Goal: Transaction & Acquisition: Purchase product/service

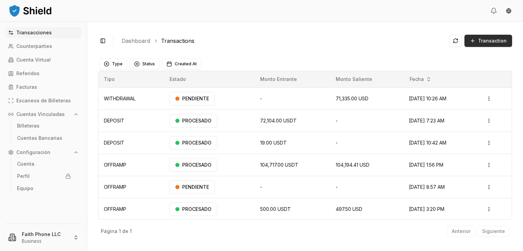
click at [485, 41] on span "Transaction" at bounding box center [492, 40] width 29 height 7
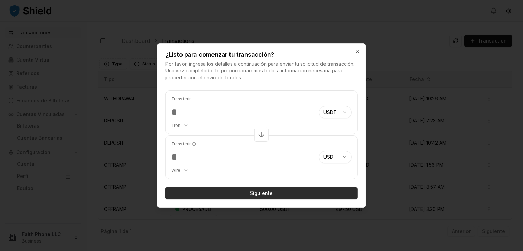
type input "*****"
click at [259, 194] on button "Siguiente" at bounding box center [261, 193] width 192 height 12
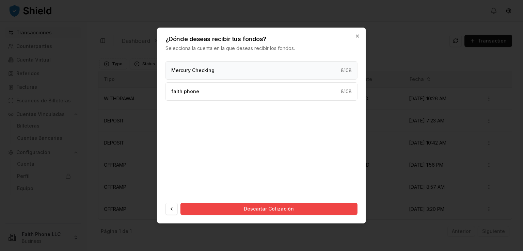
click at [240, 73] on div "Mercury Checking 8108" at bounding box center [261, 70] width 192 height 18
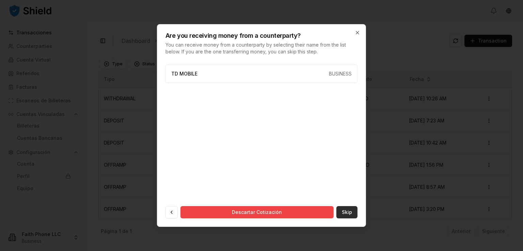
click at [345, 210] on button "Skip" at bounding box center [346, 212] width 21 height 12
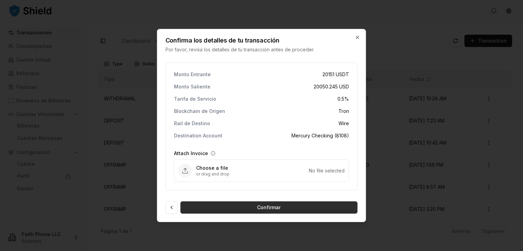
click at [276, 206] on button "Confirmar" at bounding box center [268, 208] width 177 height 12
click at [414, 233] on div at bounding box center [261, 125] width 523 height 251
click at [257, 205] on button "Confirmar" at bounding box center [268, 208] width 177 height 12
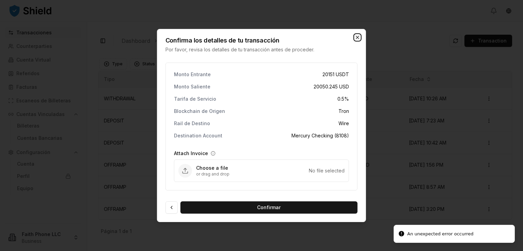
click at [359, 37] on icon "button" at bounding box center [357, 37] width 5 height 5
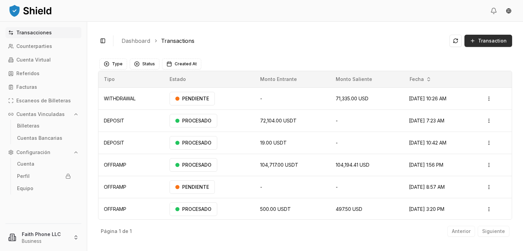
click at [479, 45] on button "Transaction" at bounding box center [488, 41] width 48 height 12
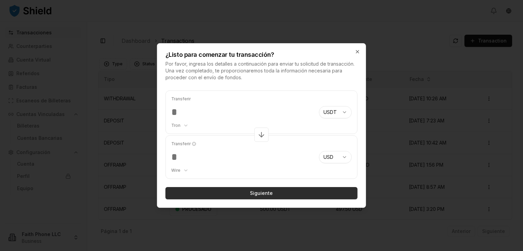
type input "*****"
click at [259, 193] on button "Siguiente" at bounding box center [261, 193] width 192 height 12
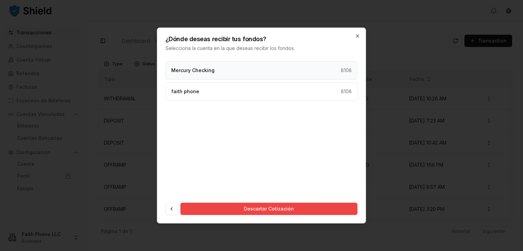
click at [237, 77] on div "Mercury Checking 8108" at bounding box center [261, 70] width 192 height 18
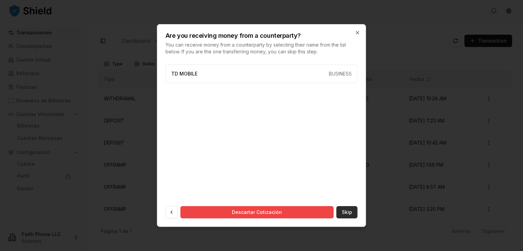
click at [350, 211] on button "Skip" at bounding box center [346, 212] width 21 height 12
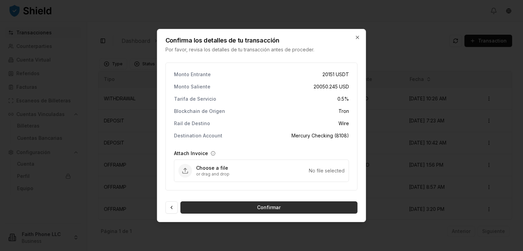
click at [305, 211] on button "Confirmar" at bounding box center [268, 208] width 177 height 12
click at [298, 210] on button "Confirmar" at bounding box center [268, 208] width 177 height 12
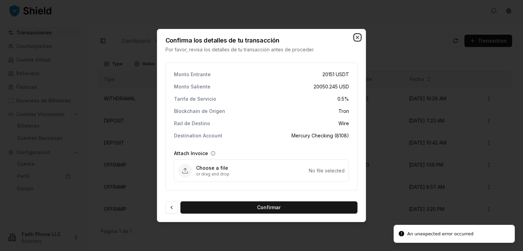
click at [360, 38] on icon "button" at bounding box center [357, 37] width 5 height 5
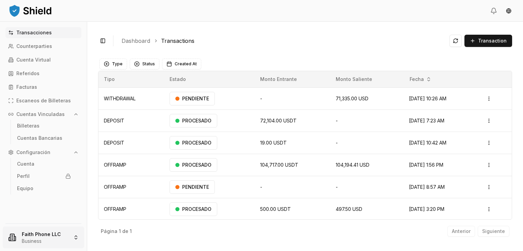
click at [33, 241] on html "Transacciones Counterparties Cuenta Virtual Referidos Facturas Escaneos de Bill…" at bounding box center [261, 125] width 523 height 251
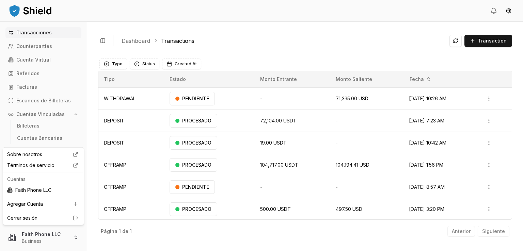
click at [35, 218] on link "Cerrar sesión" at bounding box center [43, 218] width 73 height 7
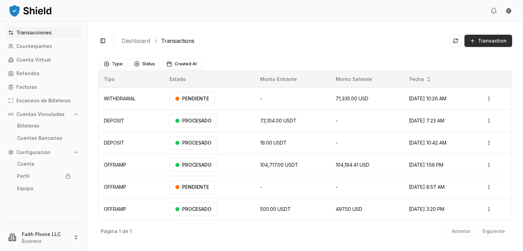
click at [483, 44] on span "Transaction" at bounding box center [492, 40] width 29 height 7
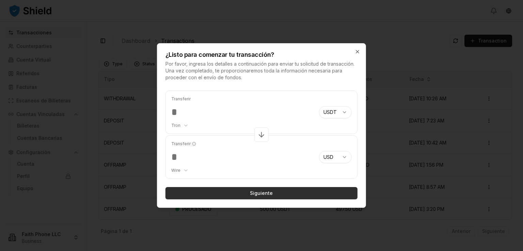
type input "*****"
click at [298, 190] on button "Siguiente" at bounding box center [261, 193] width 192 height 12
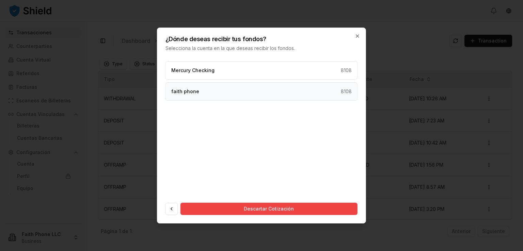
click at [230, 95] on div "faith phone 8108" at bounding box center [261, 91] width 192 height 18
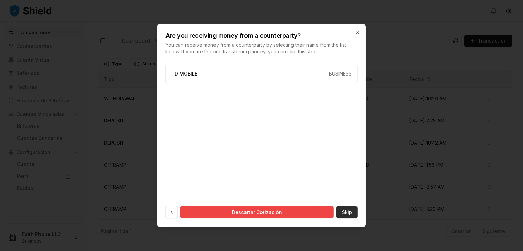
click at [344, 209] on button "Skip" at bounding box center [346, 212] width 21 height 12
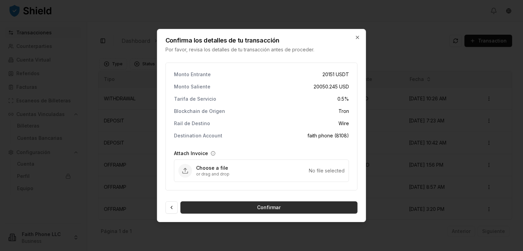
click at [280, 205] on button "Confirmar" at bounding box center [268, 208] width 177 height 12
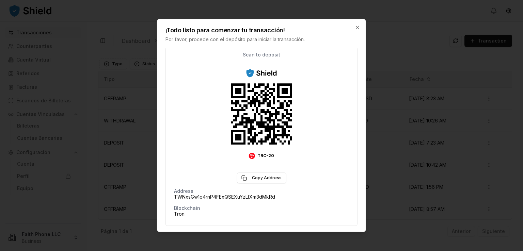
scroll to position [69, 0]
click at [278, 177] on button "Copy Address" at bounding box center [261, 178] width 49 height 11
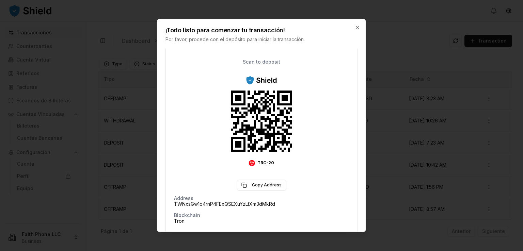
scroll to position [94, 0]
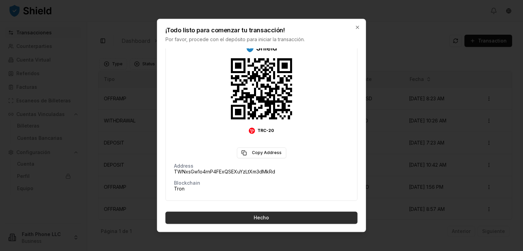
click at [275, 217] on button "Hecho" at bounding box center [261, 218] width 192 height 12
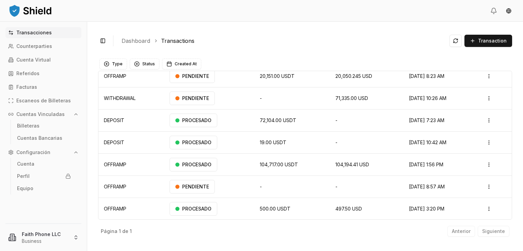
scroll to position [0, 0]
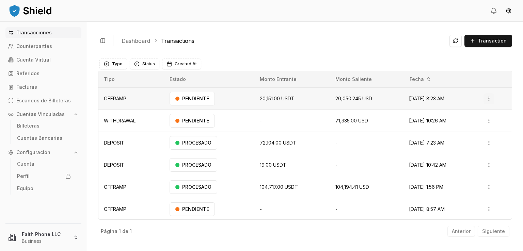
click at [488, 98] on html "Transacciones Counterparties Cuenta Virtual Referidos Facturas Escaneos de Bill…" at bounding box center [261, 125] width 523 height 251
click at [475, 124] on p "Ver Detalles" at bounding box center [475, 126] width 25 height 4
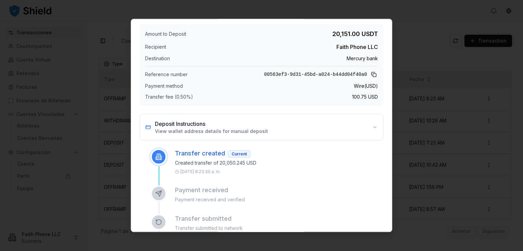
scroll to position [1, 0]
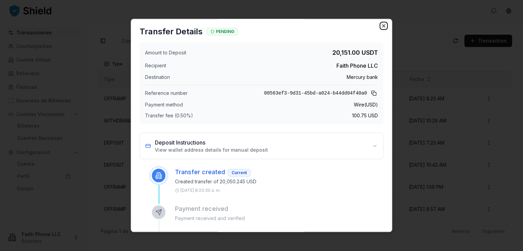
click at [381, 26] on icon "button" at bounding box center [383, 25] width 5 height 5
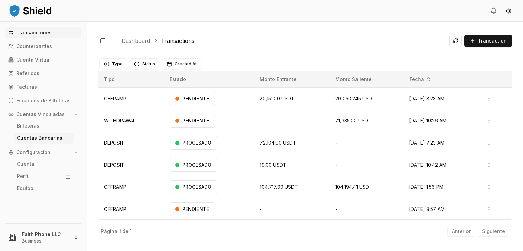
click at [51, 138] on p "Cuentas Bancarias" at bounding box center [39, 138] width 45 height 5
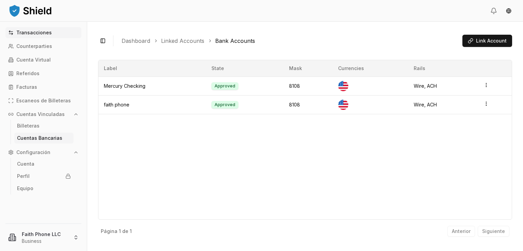
click at [43, 35] on link "Transacciones" at bounding box center [43, 32] width 76 height 11
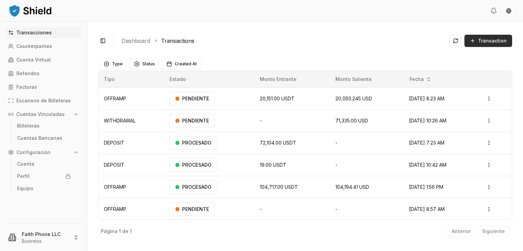
click at [494, 45] on button "Transaction" at bounding box center [488, 41] width 48 height 12
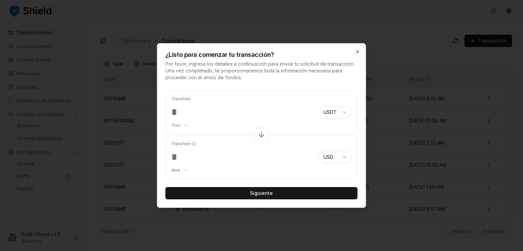
type input "*"
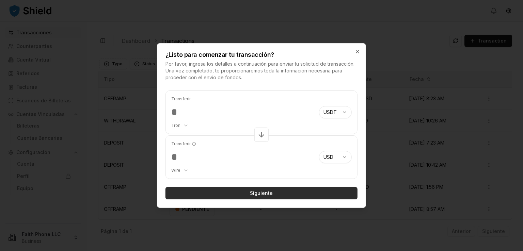
type input "****"
click at [255, 194] on button "Siguiente" at bounding box center [261, 193] width 192 height 12
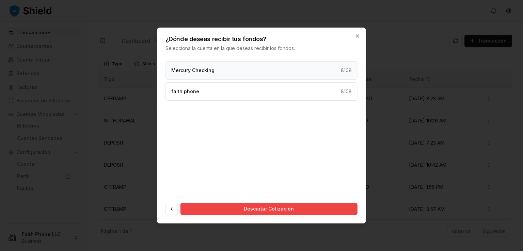
click at [285, 75] on div "Mercury Checking 8108" at bounding box center [261, 70] width 192 height 18
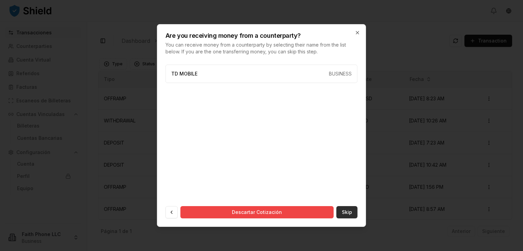
click at [350, 207] on button "Skip" at bounding box center [346, 212] width 21 height 12
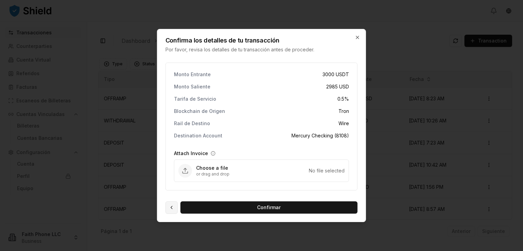
click at [175, 208] on button at bounding box center [171, 208] width 12 height 12
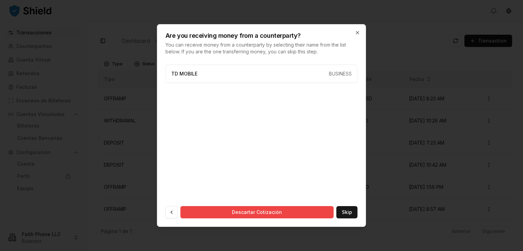
click at [175, 208] on button at bounding box center [171, 212] width 12 height 12
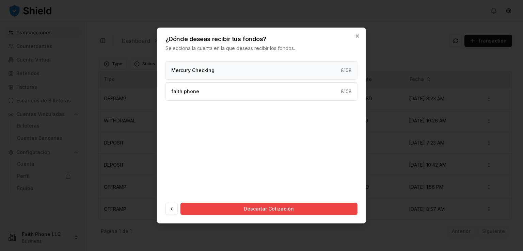
click at [232, 77] on div "Mercury Checking 8108" at bounding box center [261, 70] width 192 height 18
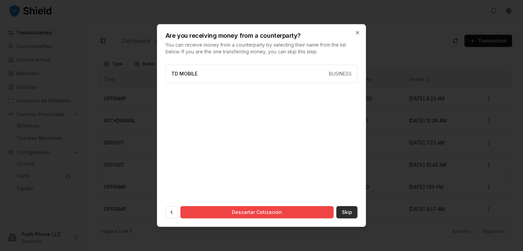
click at [350, 211] on button "Skip" at bounding box center [346, 212] width 21 height 12
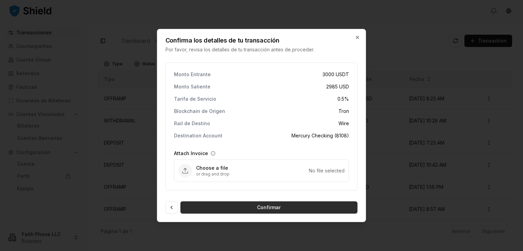
click at [328, 210] on button "Confirmar" at bounding box center [268, 208] width 177 height 12
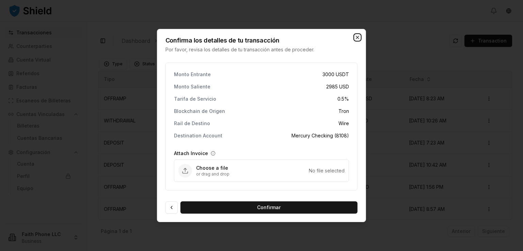
click at [359, 38] on icon "button" at bounding box center [357, 37] width 5 height 5
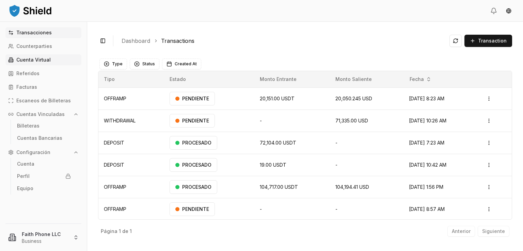
click at [43, 58] on p "Cuenta Virtual" at bounding box center [33, 60] width 34 height 5
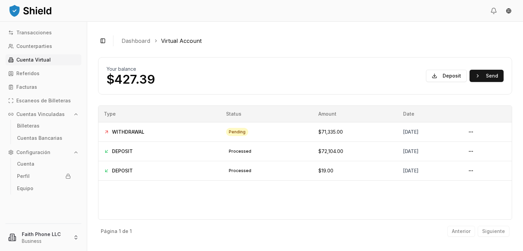
click at [5, 54] on link "Cuenta Virtual" at bounding box center [43, 59] width 76 height 11
click at [35, 28] on link "Transacciones" at bounding box center [43, 32] width 76 height 11
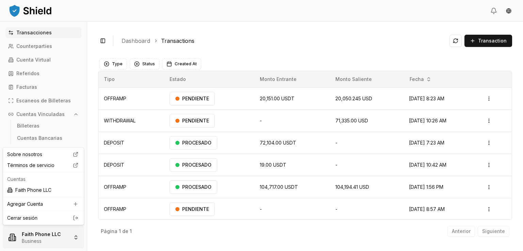
click at [52, 236] on html "Transacciones Counterparties Cuenta Virtual Referidos Facturas Escaneos de Bill…" at bounding box center [261, 125] width 523 height 251
click at [42, 222] on div "Cerrar sesión" at bounding box center [43, 218] width 78 height 11
click at [24, 241] on html "Transacciones Counterparties Cuenta Virtual Referidos Facturas Escaneos de Bill…" at bounding box center [261, 125] width 523 height 251
click at [34, 220] on link "Cerrar sesión" at bounding box center [43, 218] width 73 height 7
